Goal: Book appointment/travel/reservation

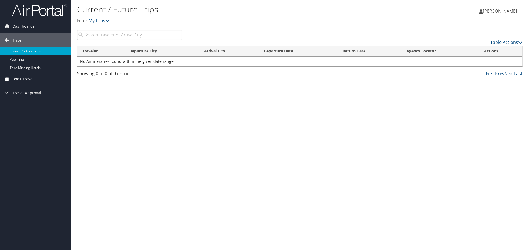
click at [21, 79] on span "Book Travel" at bounding box center [22, 79] width 21 height 14
click at [25, 103] on link "Book/Manage Online Trips" at bounding box center [35, 106] width 71 height 8
